Goal: Information Seeking & Learning: Check status

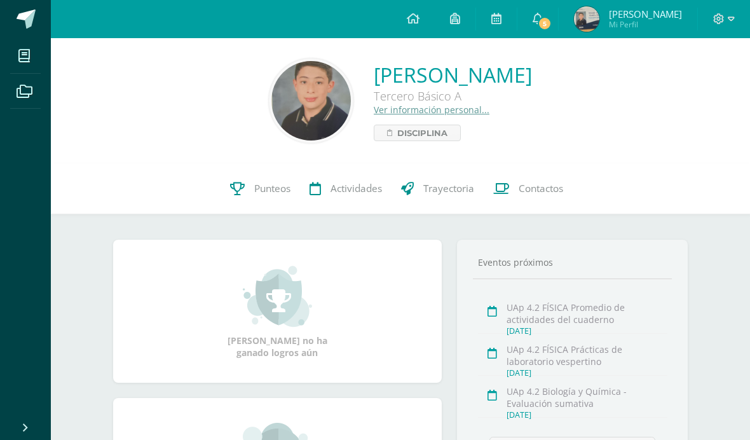
click at [520, 25] on span at bounding box center [537, 19] width 10 height 14
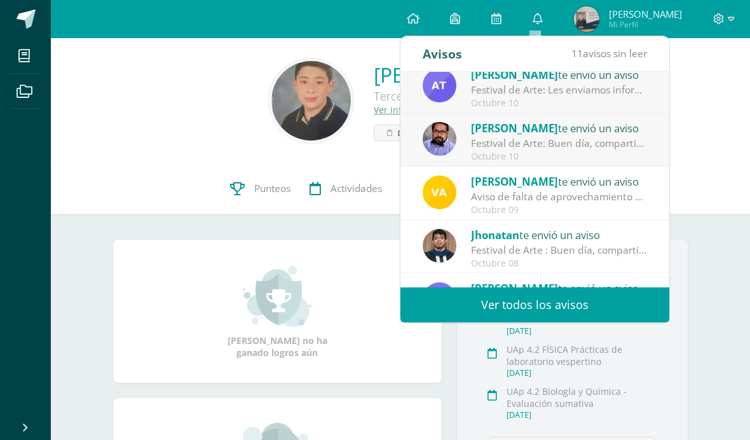
scroll to position [160, 0]
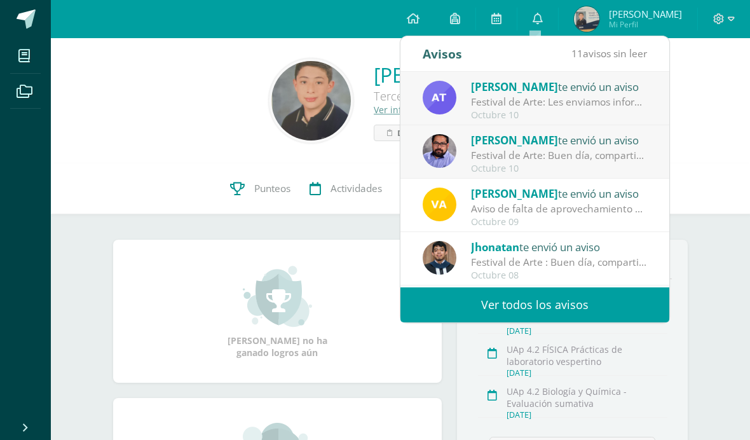
click at [520, 165] on div "Octubre 10" at bounding box center [559, 168] width 177 height 11
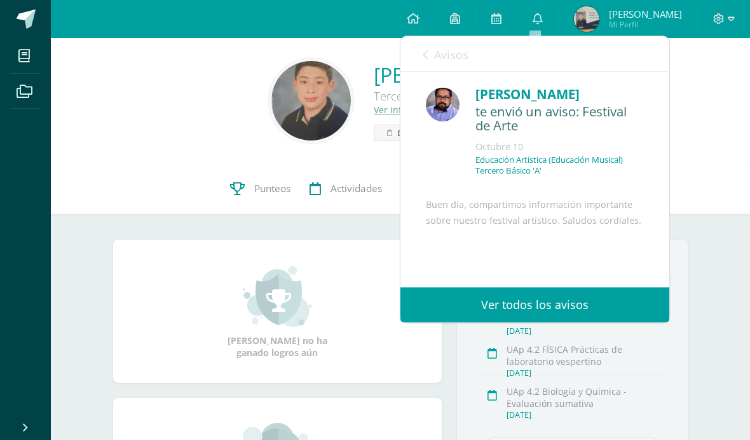
click at [520, 164] on p "Educación Artística (Educación Musical) Tercero Básico 'A'" at bounding box center [559, 165] width 168 height 22
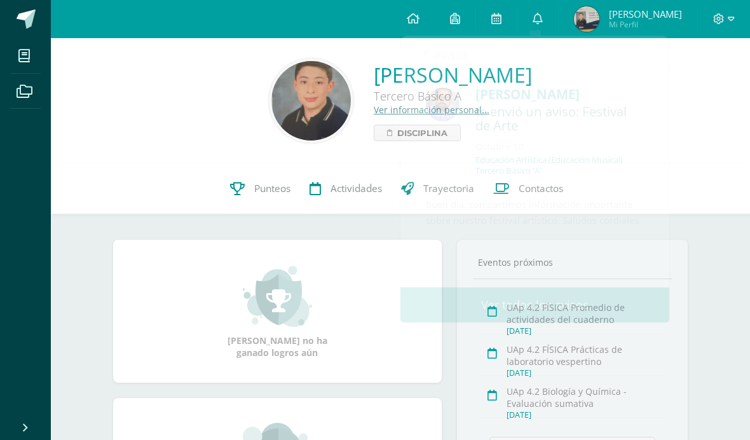
click at [520, 120] on div "Moisés Alejandro Guerra Morales Tercero Básico A Ver información personal... Di…" at bounding box center [400, 100] width 679 height 84
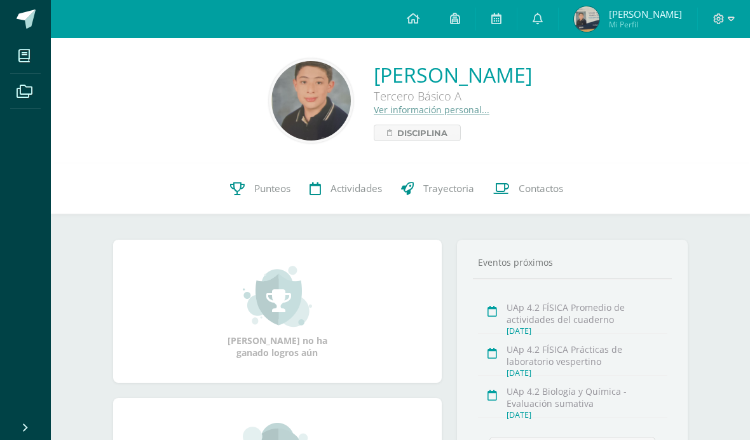
click at [520, 27] on link "0" at bounding box center [537, 19] width 41 height 38
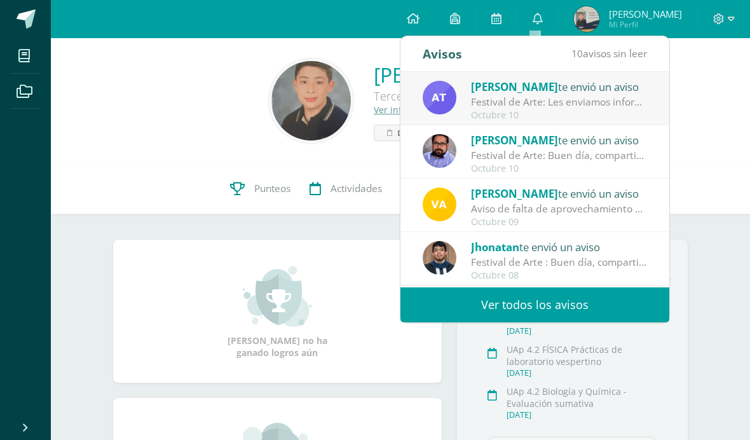
click at [520, 100] on div "Festival de Arte: Les enviamos información importante para el festival de Arte" at bounding box center [559, 102] width 177 height 15
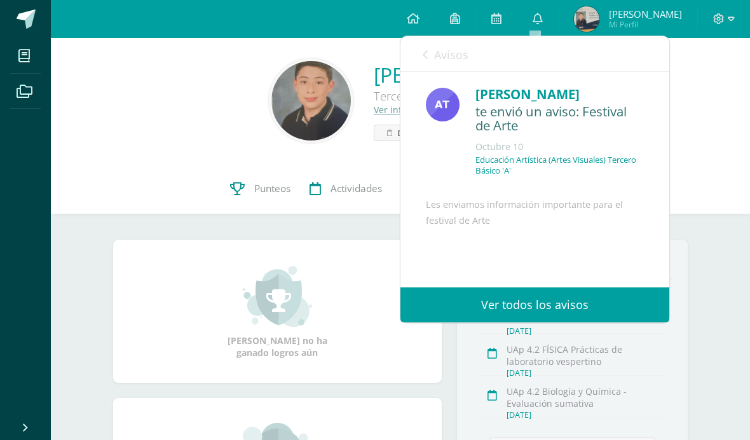
click at [422, 45] on link "Avisos" at bounding box center [445, 54] width 46 height 36
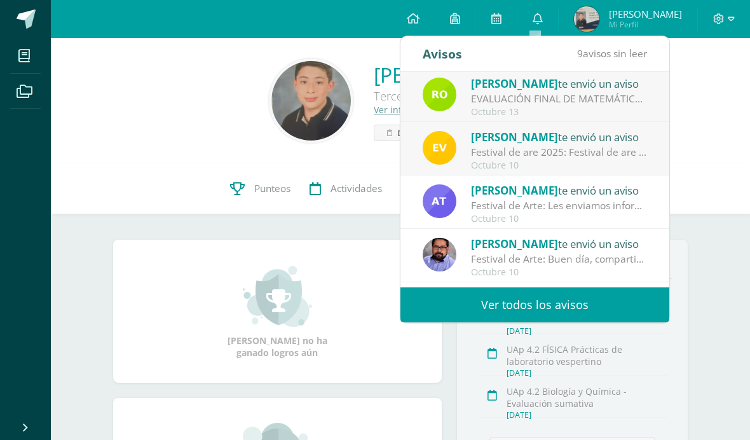
scroll to position [58, 0]
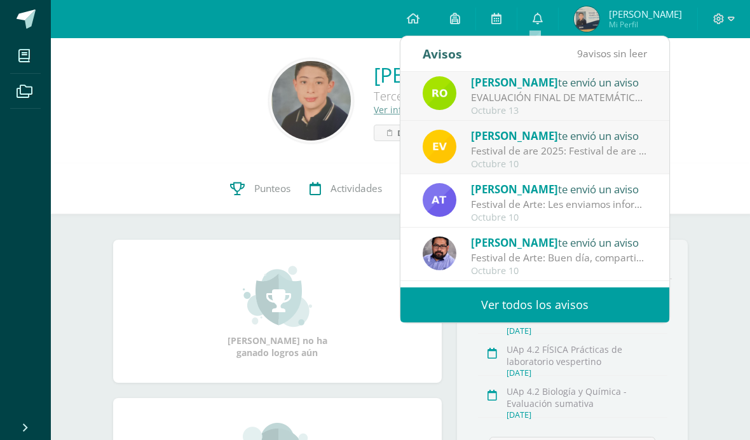
click at [520, 188] on div "Amparo Toledo te envió un aviso" at bounding box center [559, 188] width 177 height 17
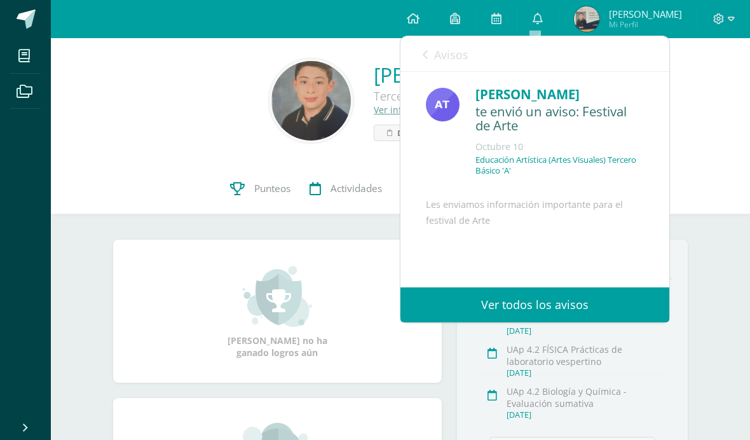
click at [520, 197] on div "Les enviamos información importante para el festival de Arte Archivo Adjunto Ar…" at bounding box center [535, 299] width 218 height 205
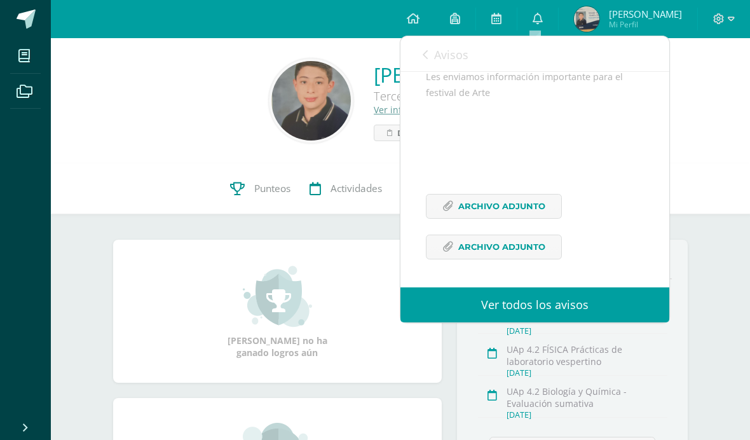
scroll to position [154, 0]
click at [520, 205] on span "Archivo Adjunto" at bounding box center [501, 206] width 87 height 24
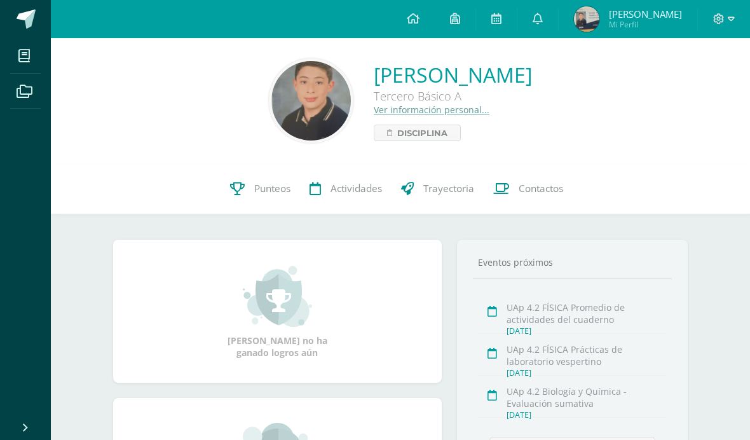
click at [520, 155] on div "Moisés Alejandro Guerra Morales Tercero Básico A Ver información personal... Di…" at bounding box center [400, 100] width 699 height 125
click at [520, 18] on img at bounding box center [586, 18] width 25 height 25
click at [520, 20] on icon at bounding box center [537, 18] width 10 height 11
click at [264, 188] on span "Punteos" at bounding box center [272, 188] width 36 height 13
click at [533, 20] on icon at bounding box center [537, 18] width 10 height 11
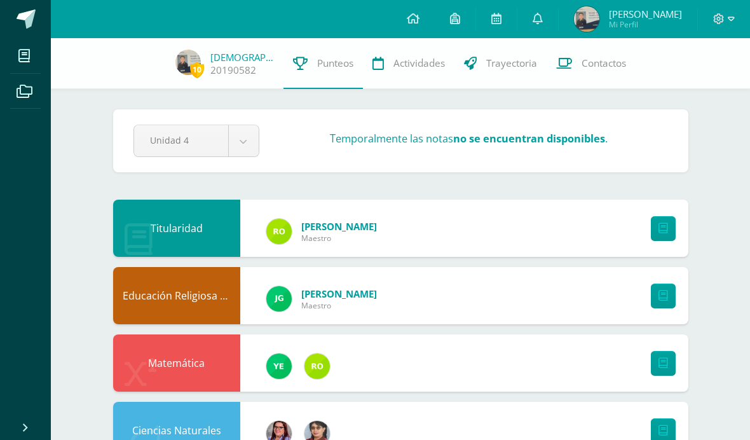
click at [534, 24] on icon at bounding box center [537, 18] width 10 height 11
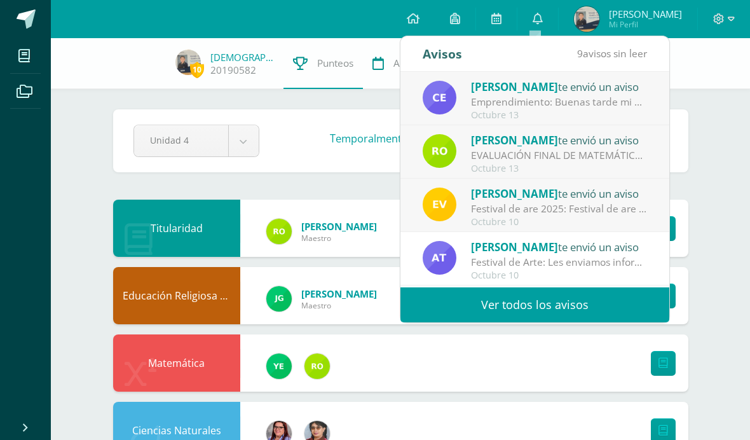
click at [627, 97] on div "Emprendimiento: Buenas tarde mi estimados, por favor regresar el pase de hombre…" at bounding box center [559, 102] width 177 height 15
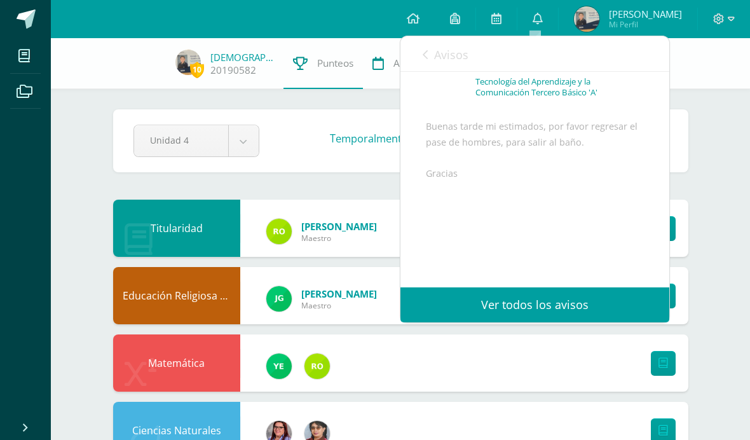
scroll to position [105, 0]
click at [424, 50] on icon at bounding box center [424, 55] width 5 height 10
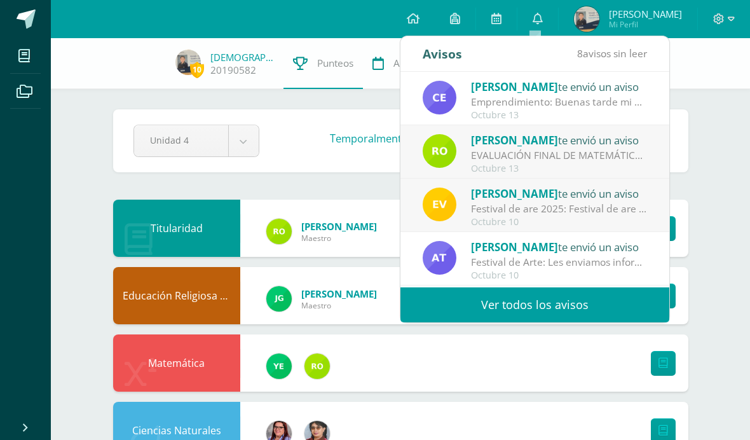
click at [582, 135] on div "[PERSON_NAME] te envió un aviso" at bounding box center [559, 140] width 177 height 17
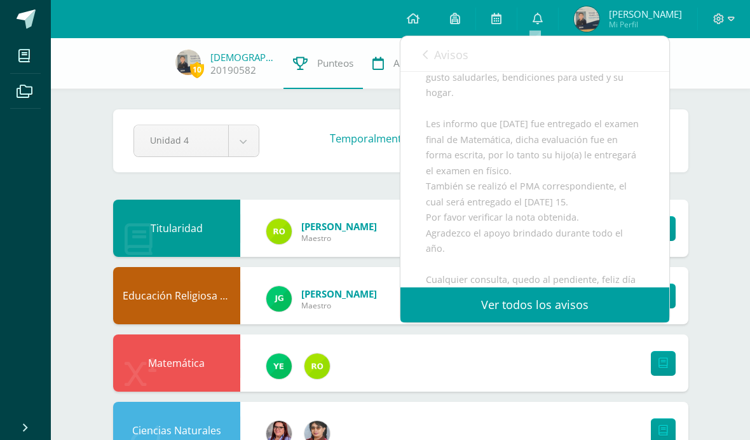
scroll to position [137, 0]
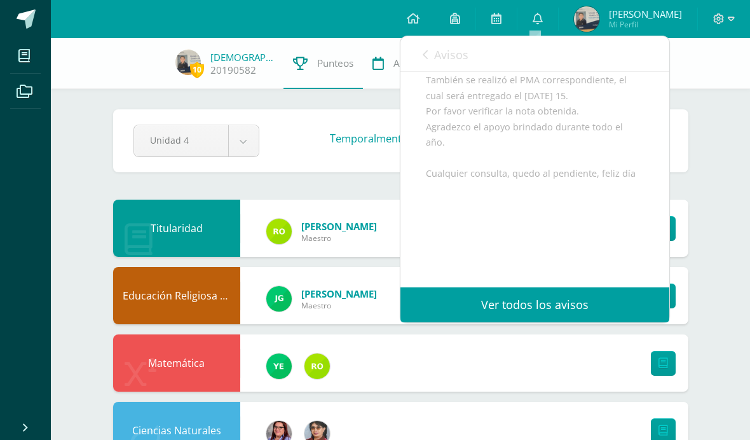
click at [423, 46] on link "Avisos" at bounding box center [445, 54] width 46 height 36
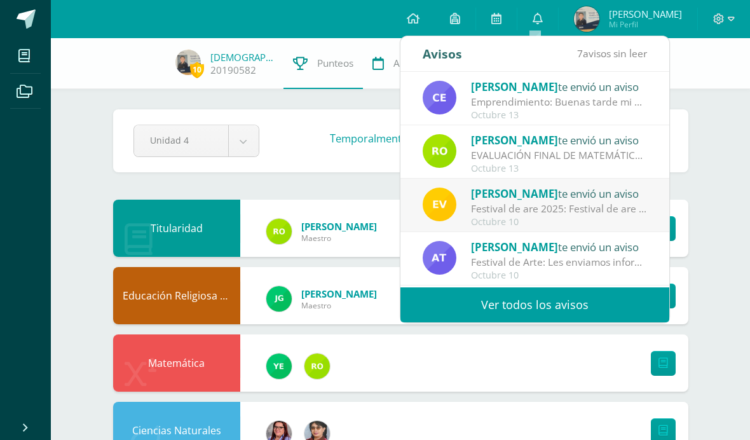
click at [553, 187] on div "[PERSON_NAME] te envió un aviso" at bounding box center [559, 193] width 177 height 17
